Goal: Check status: Check status

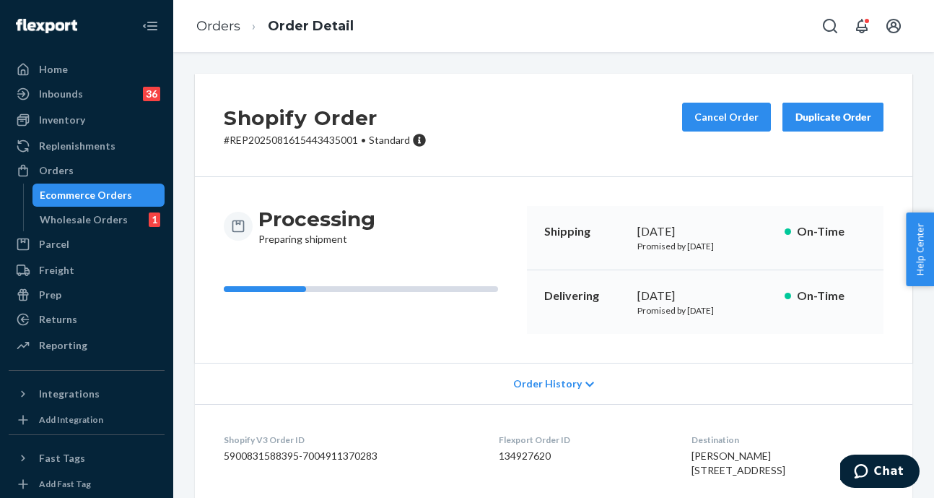
click at [98, 196] on div "Ecommerce Orders" at bounding box center [86, 195] width 92 height 14
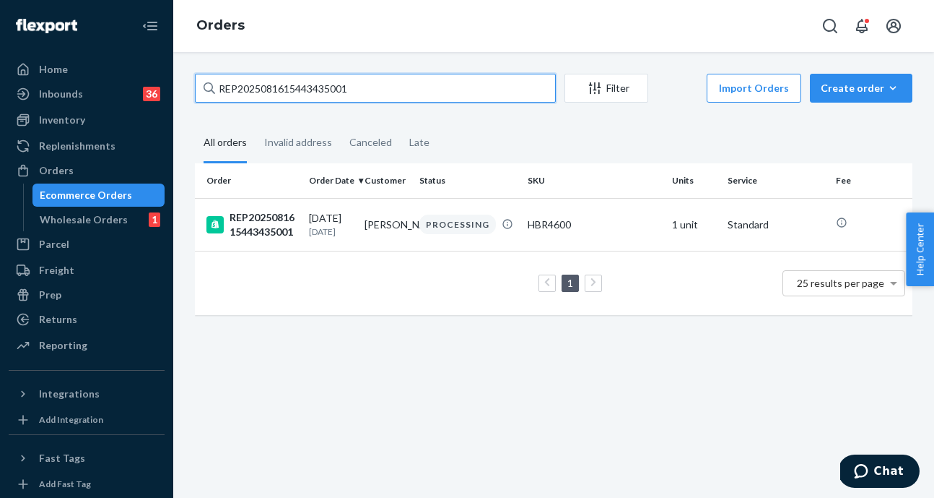
click at [342, 95] on input "REP2025081615443435001" at bounding box center [375, 88] width 361 height 29
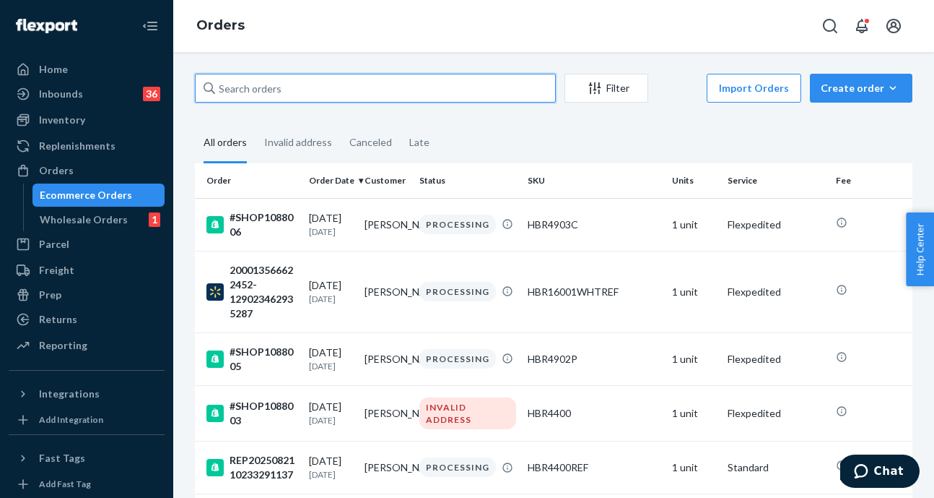
paste input "SHOP1087309"
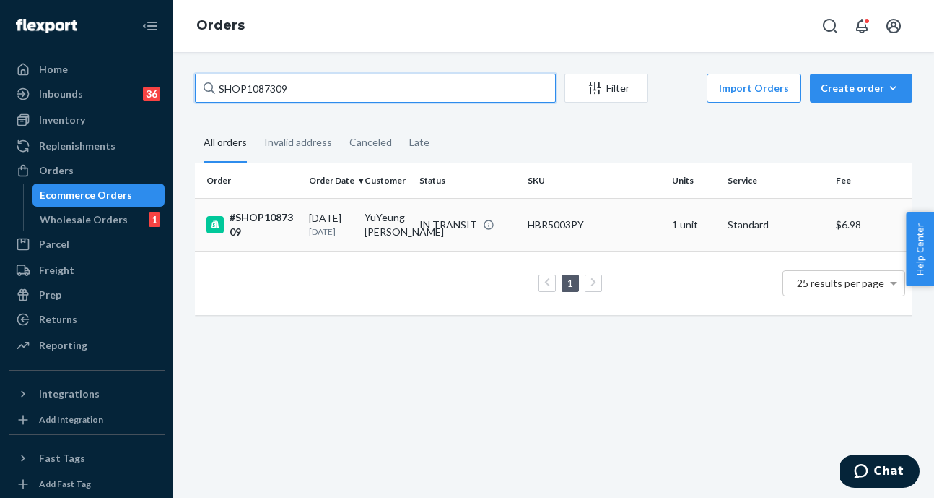
type input "SHOP1087309"
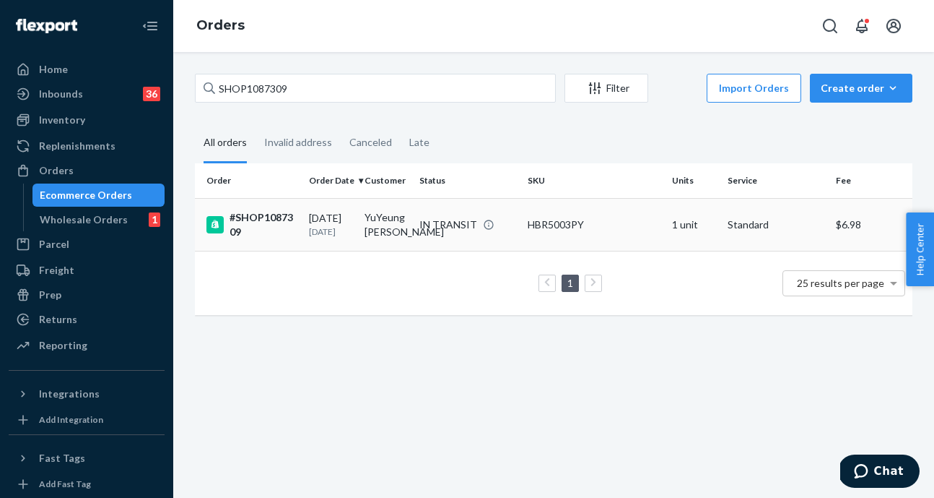
click at [255, 227] on div "#SHOP1087309" at bounding box center [252, 224] width 91 height 29
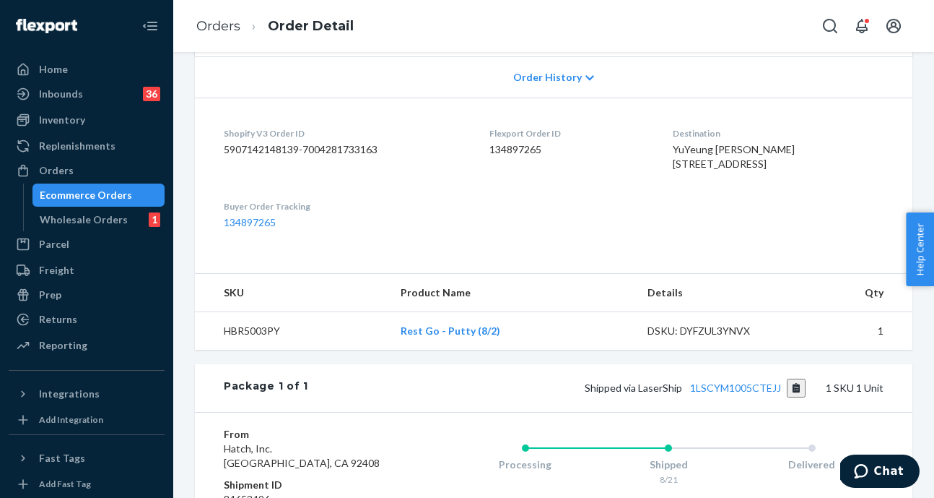
scroll to position [324, 0]
